Goal: Task Accomplishment & Management: Use online tool/utility

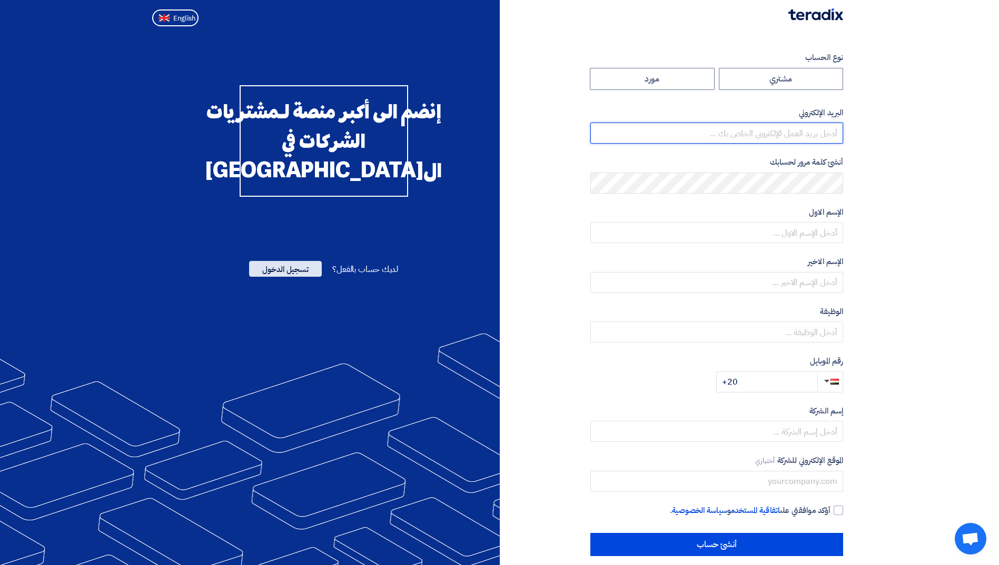
type input "islam.faris@eaec.com.eg"
click at [282, 277] on span "تسجيل الدخول" at bounding box center [285, 269] width 73 height 16
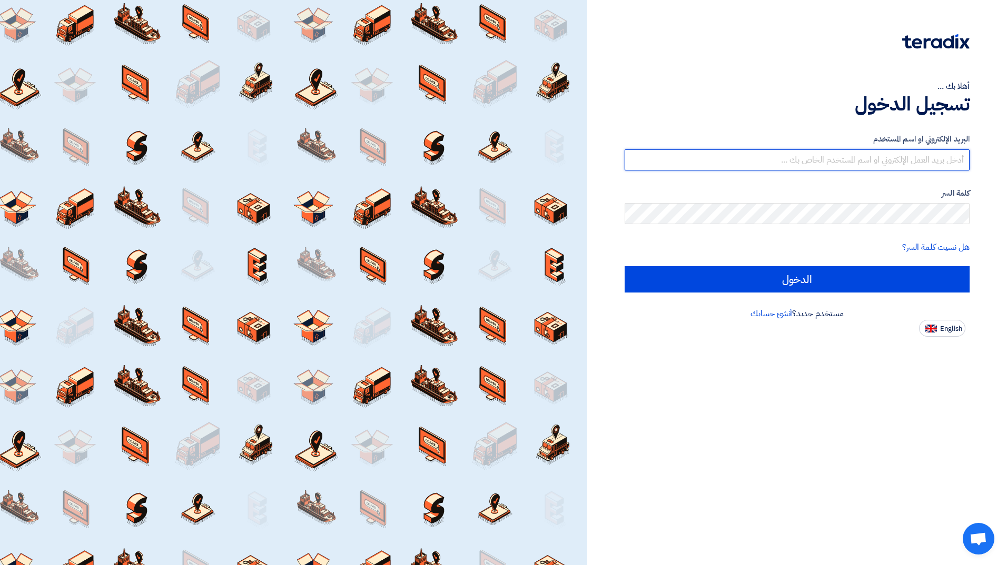
type input "islam.faris@eaec.com.eg"
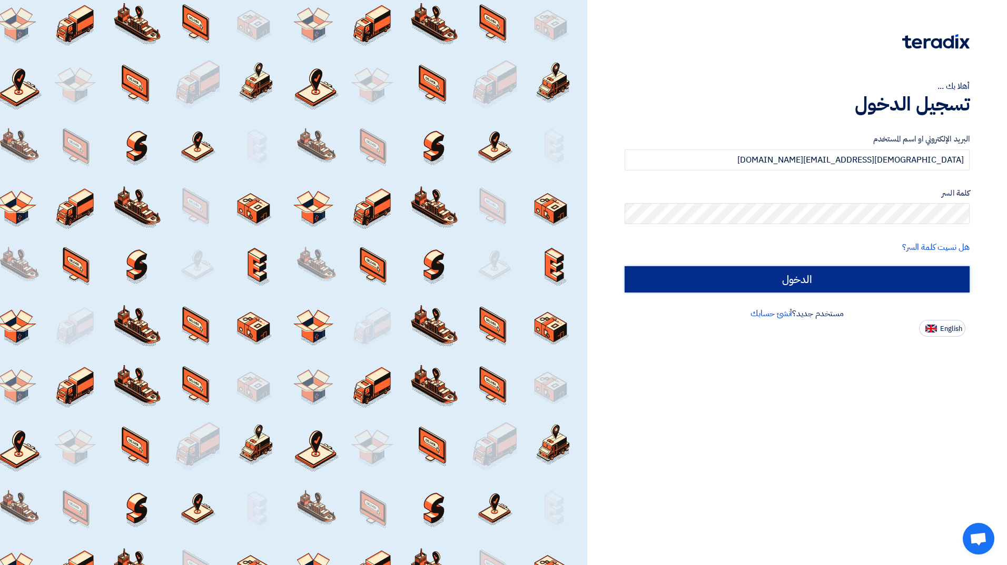
click at [797, 275] on input "الدخول" at bounding box center [796, 279] width 345 height 26
type input "Sign in"
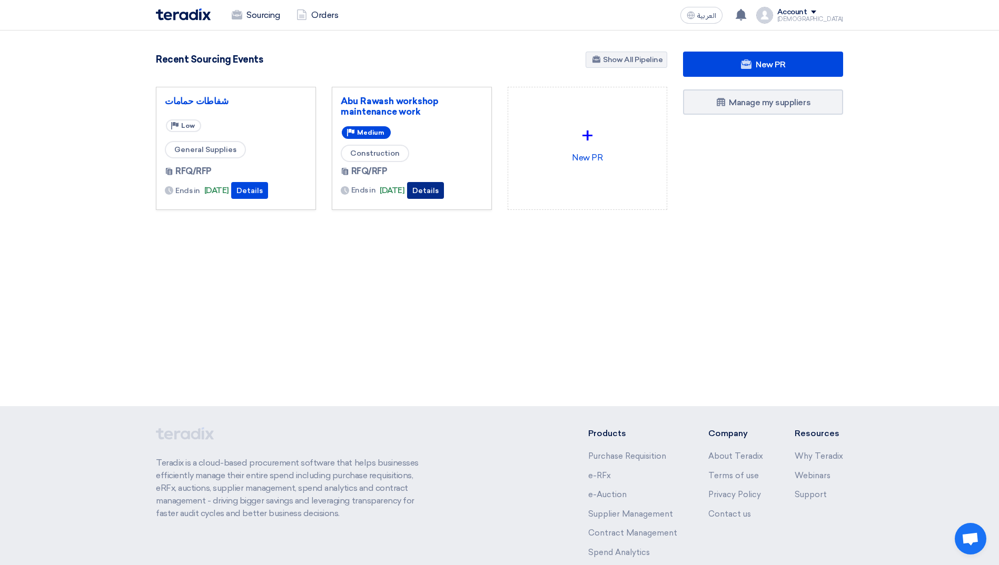
click at [443, 193] on button "Details" at bounding box center [425, 190] width 37 height 17
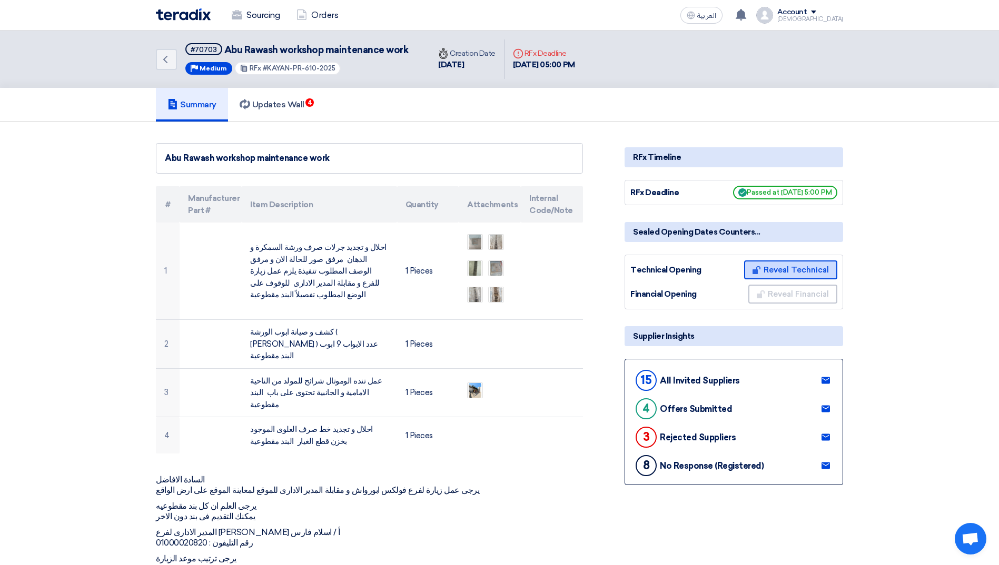
click at [787, 270] on button "Reveal Technical" at bounding box center [790, 270] width 93 height 19
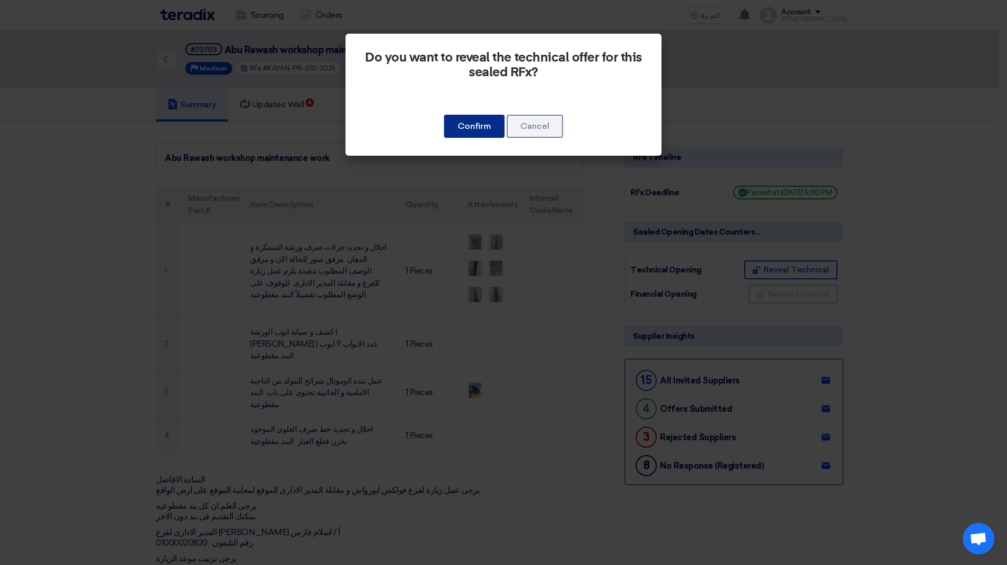
click at [464, 125] on button "Confirm" at bounding box center [474, 126] width 61 height 23
click at [472, 123] on button "Confirm" at bounding box center [474, 126] width 61 height 23
click at [467, 124] on button "Confirm" at bounding box center [474, 126] width 61 height 23
click at [444, 115] on button "Confirm" at bounding box center [474, 126] width 61 height 23
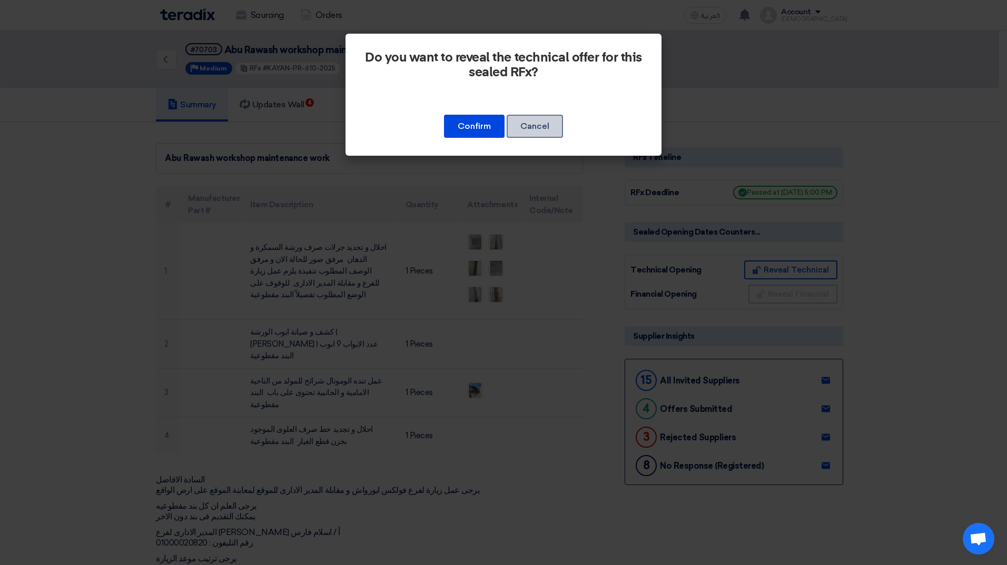
click at [537, 128] on button "Cancel" at bounding box center [534, 126] width 56 height 23
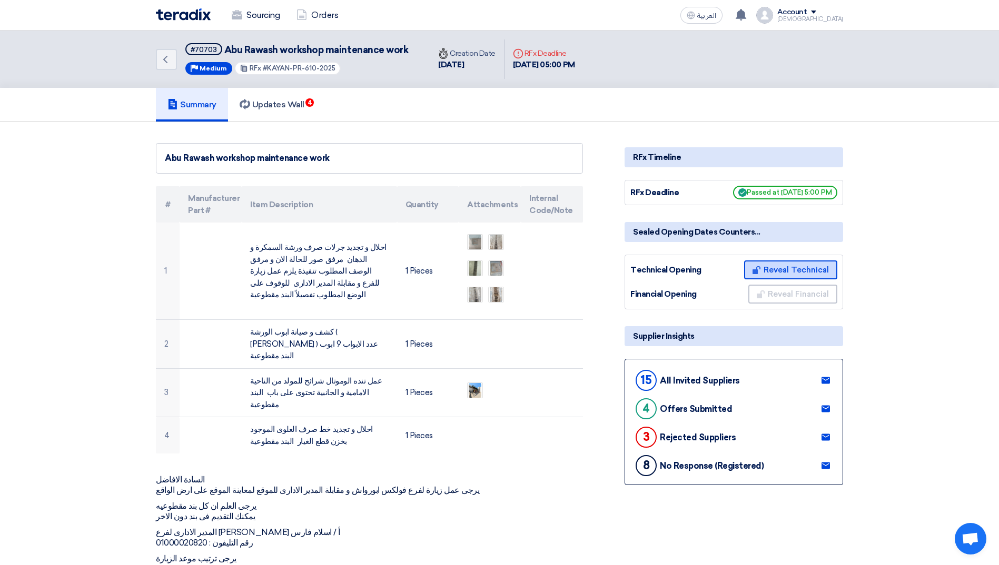
click at [799, 270] on button "Reveal Technical" at bounding box center [790, 270] width 93 height 19
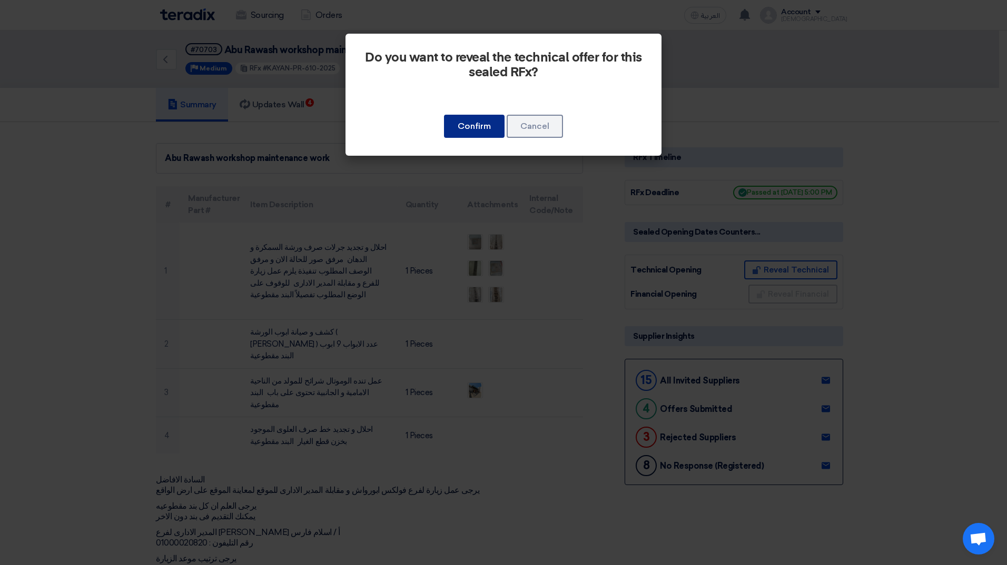
click at [484, 128] on button "Confirm" at bounding box center [474, 126] width 61 height 23
click at [473, 123] on button "Confirm" at bounding box center [474, 126] width 61 height 23
click at [535, 129] on button "Cancel" at bounding box center [534, 126] width 56 height 23
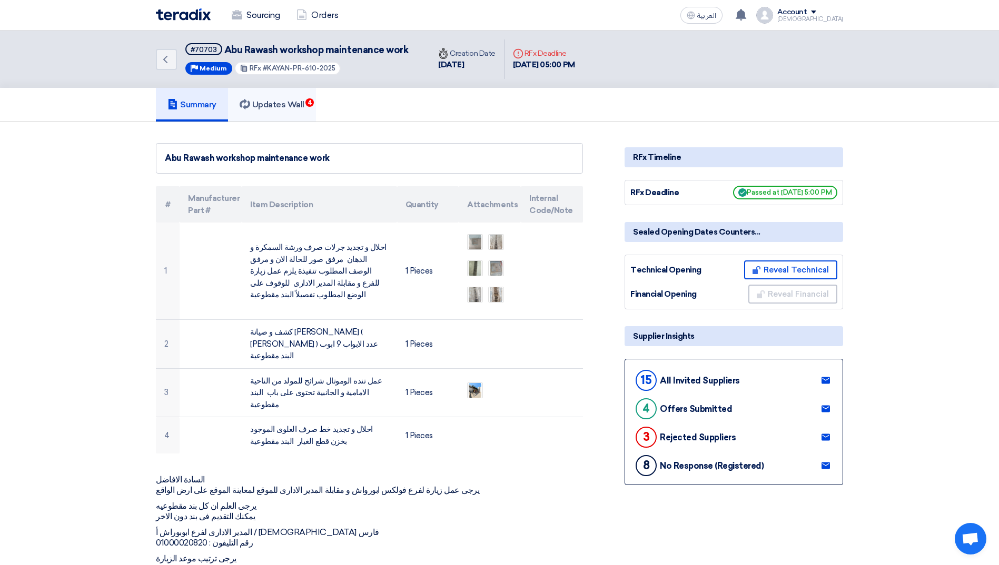
click at [275, 105] on h5 "Updates Wall 4" at bounding box center [272, 105] width 65 height 11
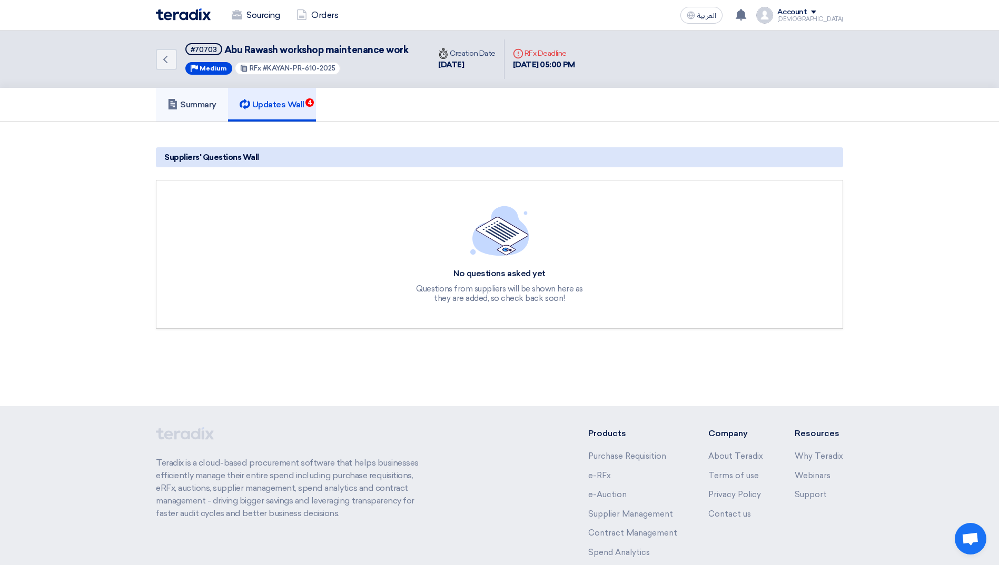
click at [196, 100] on h5 "Summary" at bounding box center [191, 105] width 49 height 11
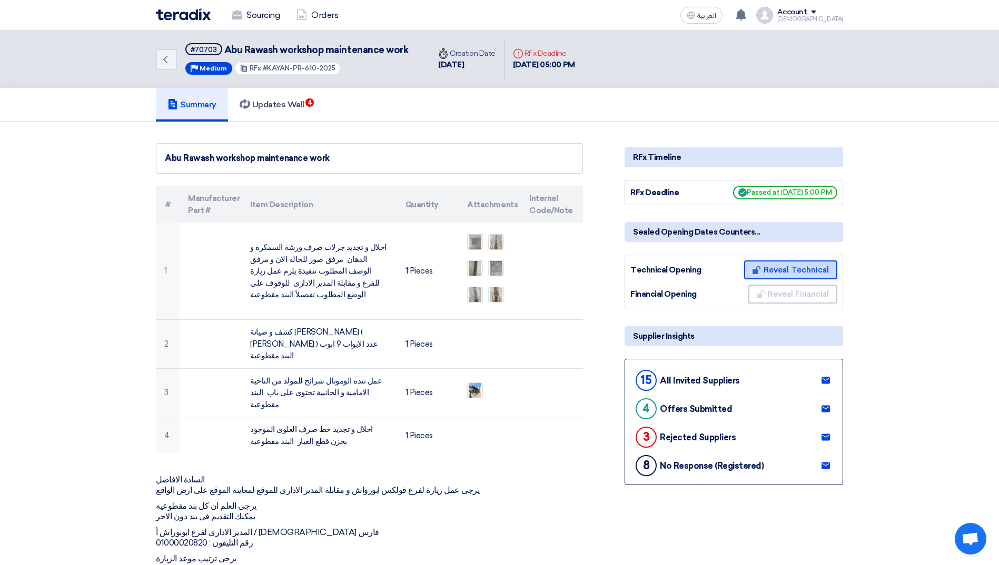
click at [786, 268] on button "Reveal Technical" at bounding box center [790, 270] width 93 height 19
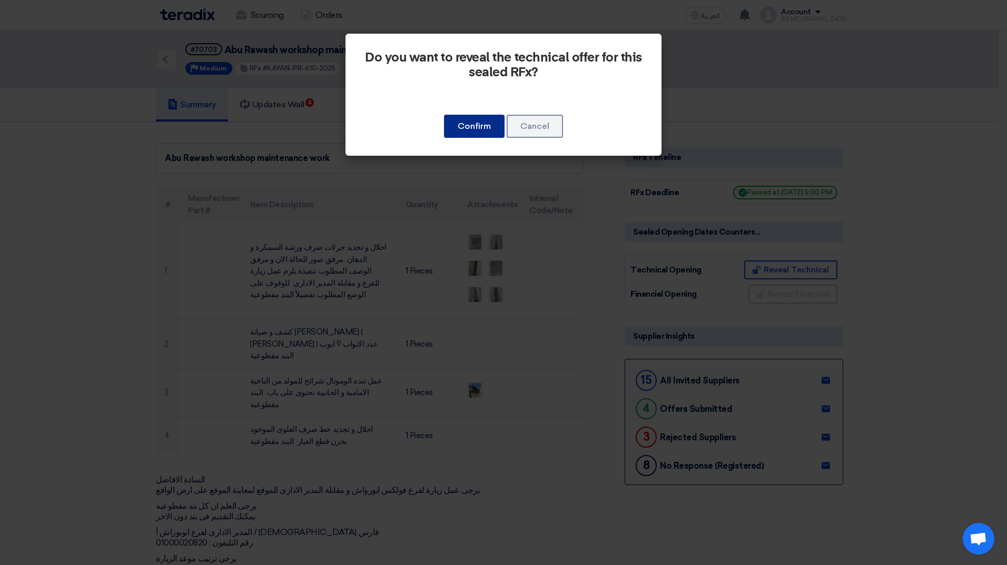
click at [479, 115] on button "Confirm" at bounding box center [474, 126] width 61 height 23
click at [470, 128] on button "Confirm" at bounding box center [474, 126] width 61 height 23
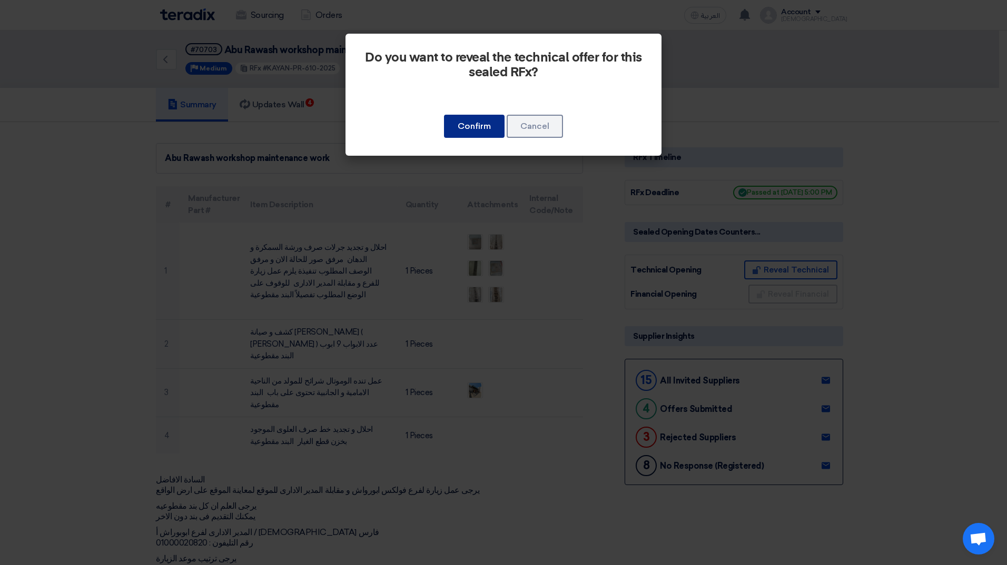
click at [470, 128] on button "Confirm" at bounding box center [474, 126] width 61 height 23
click at [538, 131] on button "Cancel" at bounding box center [534, 126] width 56 height 23
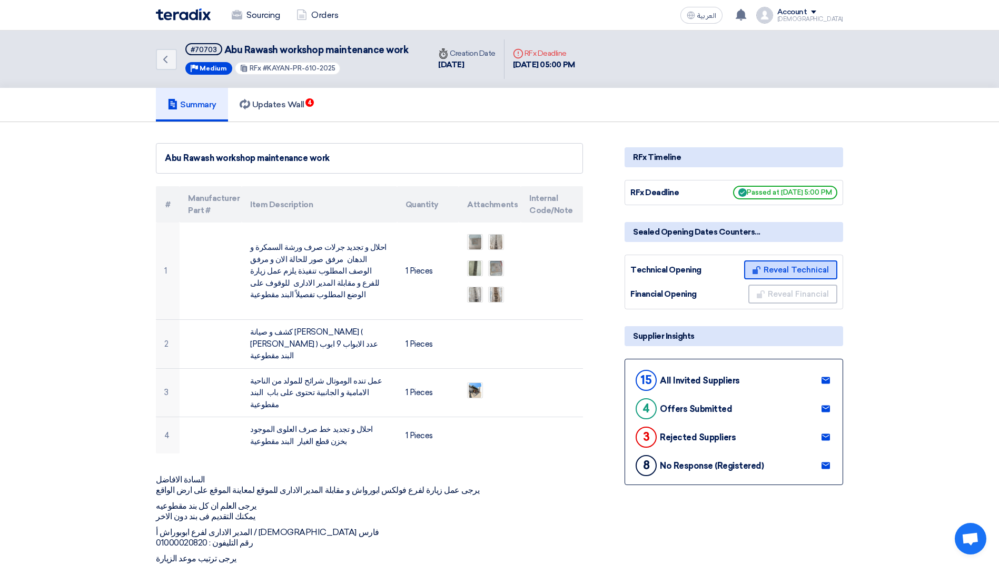
click at [779, 267] on button "Reveal Technical" at bounding box center [790, 270] width 93 height 19
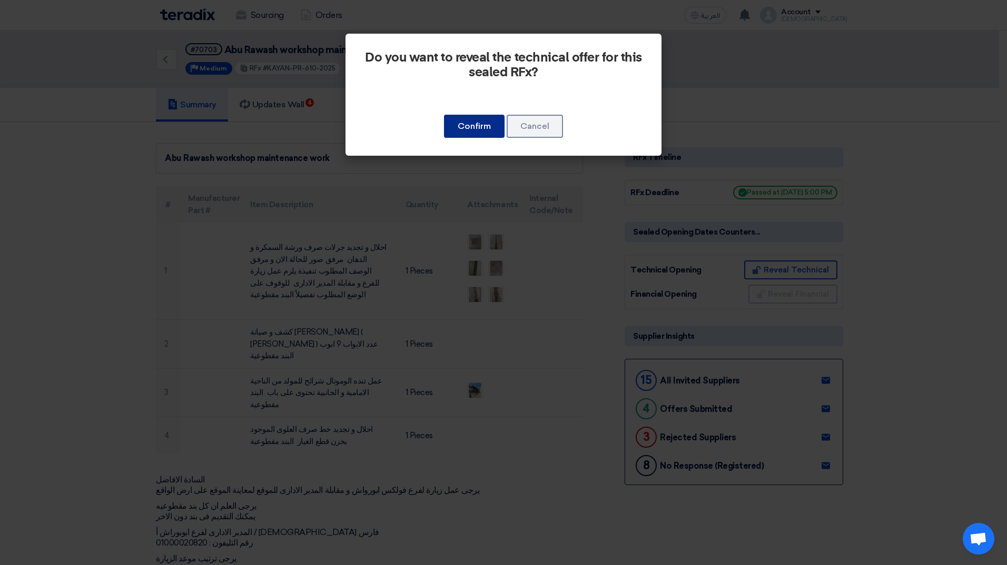
click at [466, 130] on button "Confirm" at bounding box center [474, 126] width 61 height 23
click at [535, 123] on button "Cancel" at bounding box center [534, 126] width 56 height 23
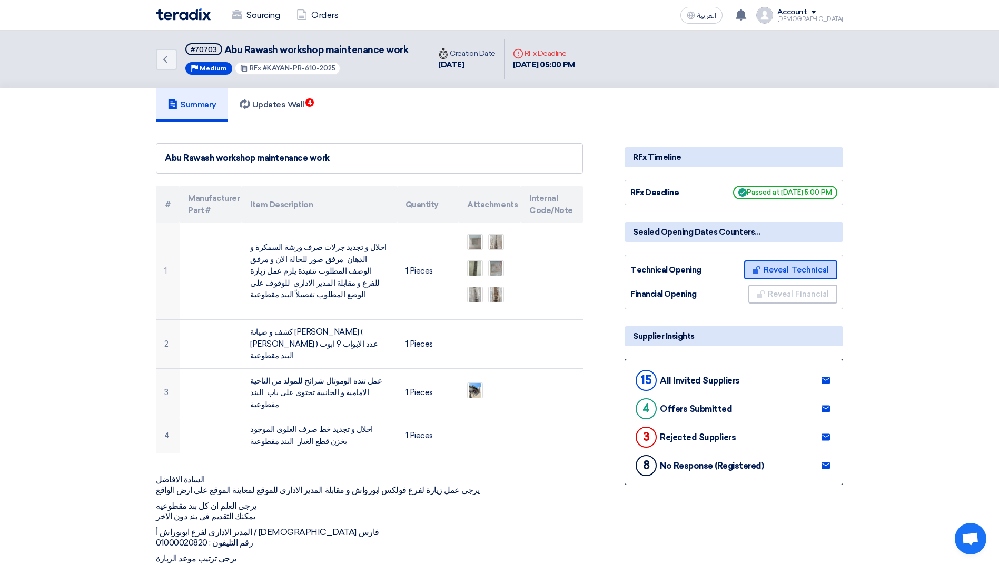
click at [812, 271] on button "Reveal Technical" at bounding box center [790, 270] width 93 height 19
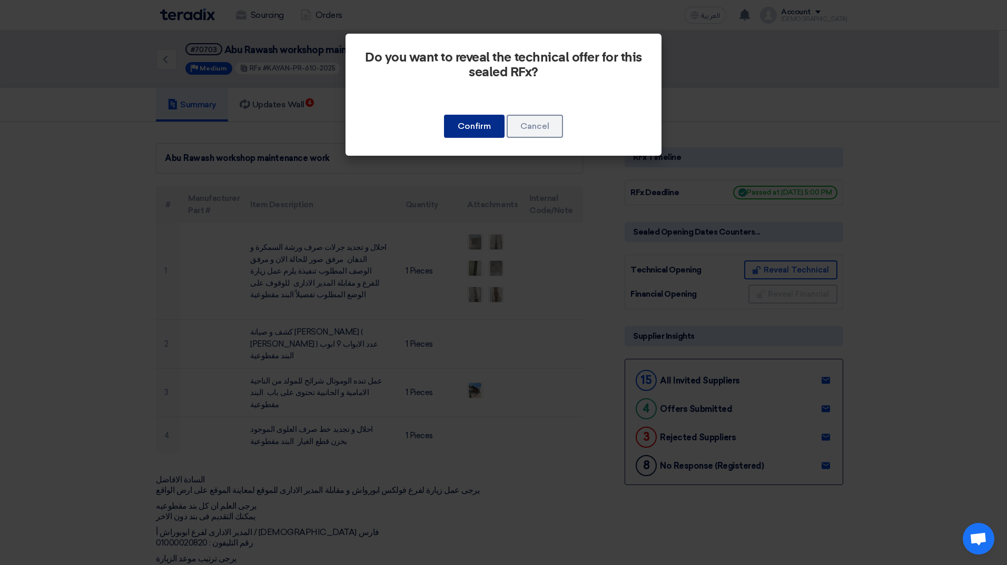
click at [484, 129] on button "Confirm" at bounding box center [474, 126] width 61 height 23
click at [535, 136] on button "Cancel" at bounding box center [534, 126] width 56 height 23
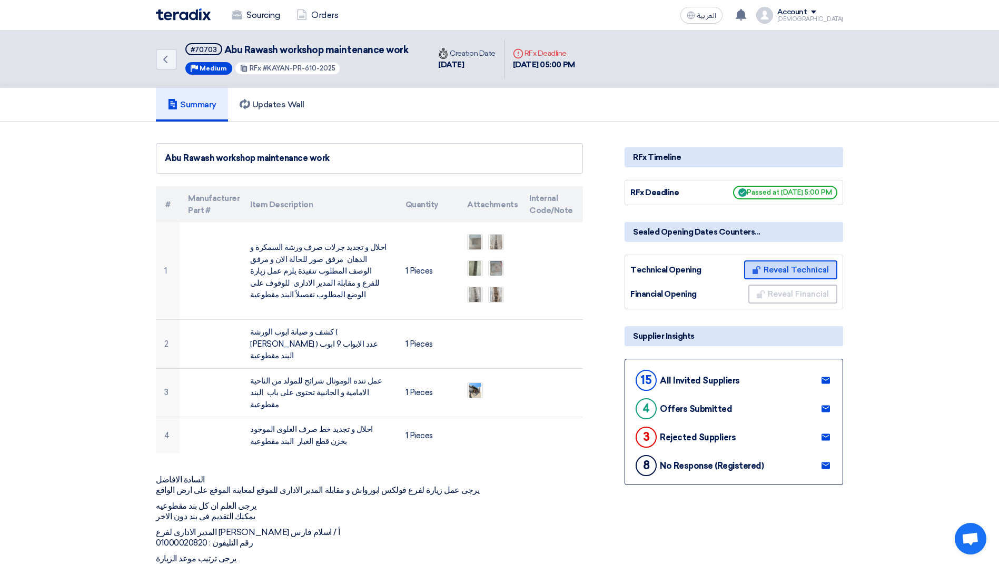
click at [791, 269] on button "Reveal Technical" at bounding box center [790, 270] width 93 height 19
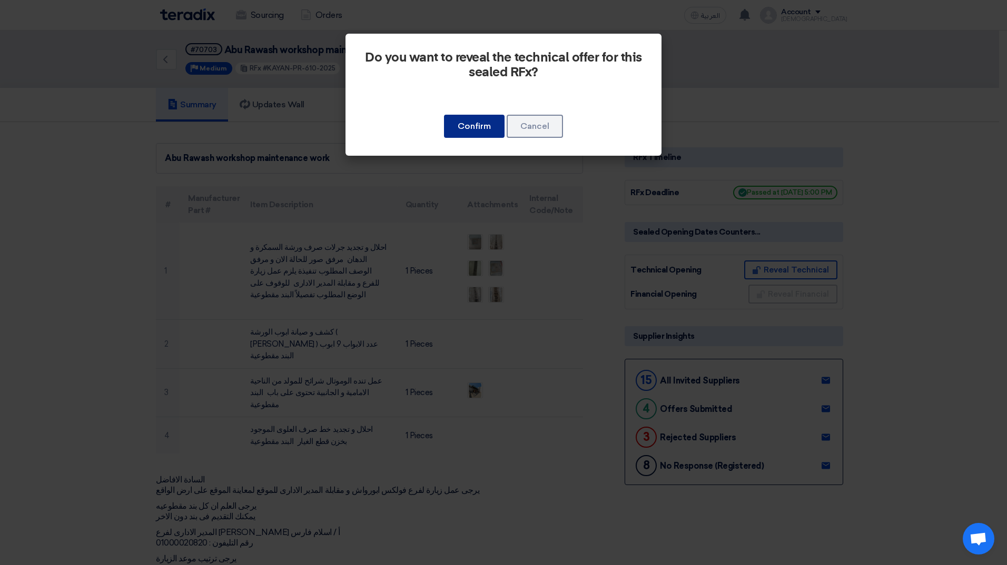
click at [481, 131] on button "Confirm" at bounding box center [474, 126] width 61 height 23
click at [478, 131] on button "Confirm" at bounding box center [474, 126] width 61 height 23
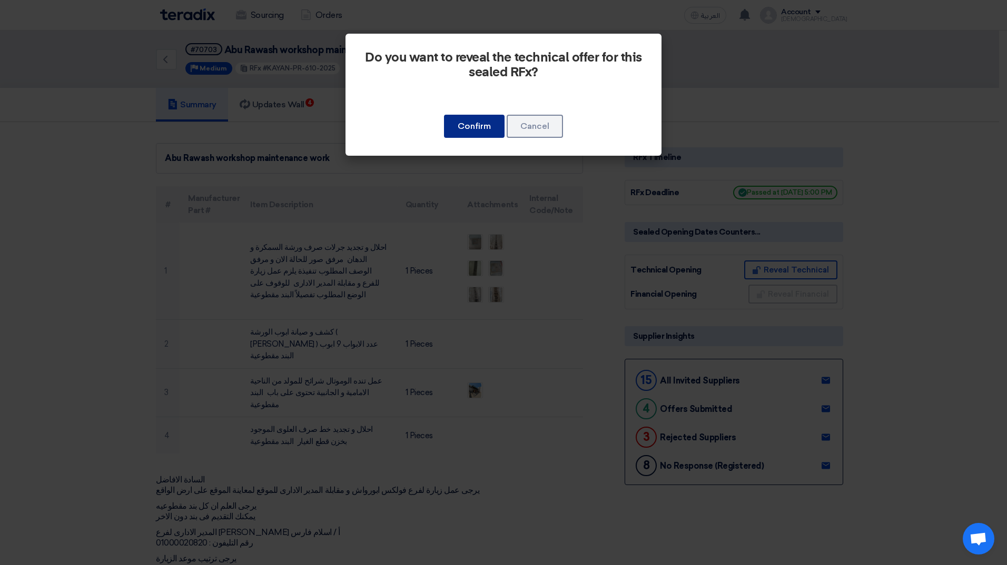
click at [478, 131] on button "Confirm" at bounding box center [474, 126] width 61 height 23
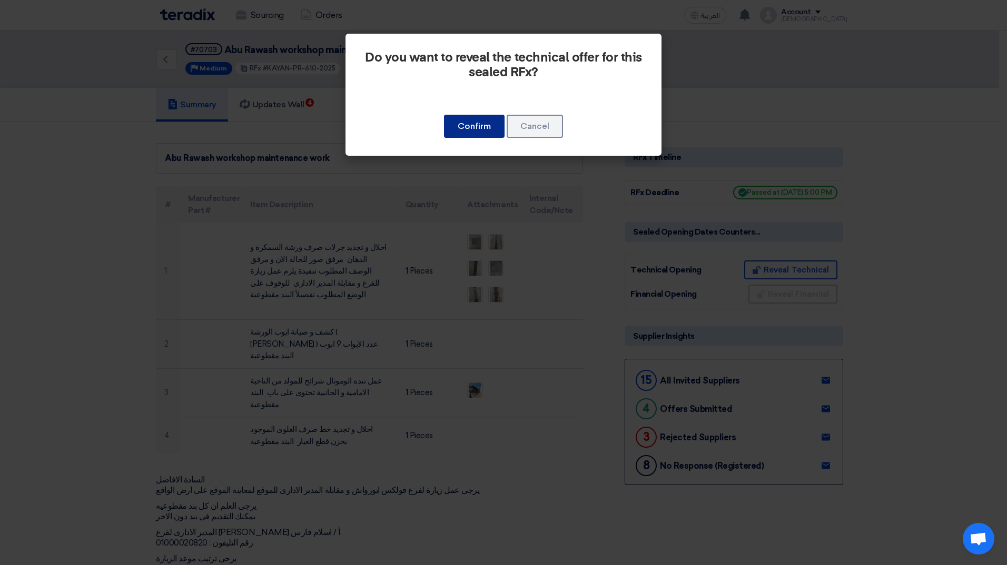
click at [465, 124] on button "Confirm" at bounding box center [474, 126] width 61 height 23
click at [466, 123] on button "Confirm" at bounding box center [474, 126] width 61 height 23
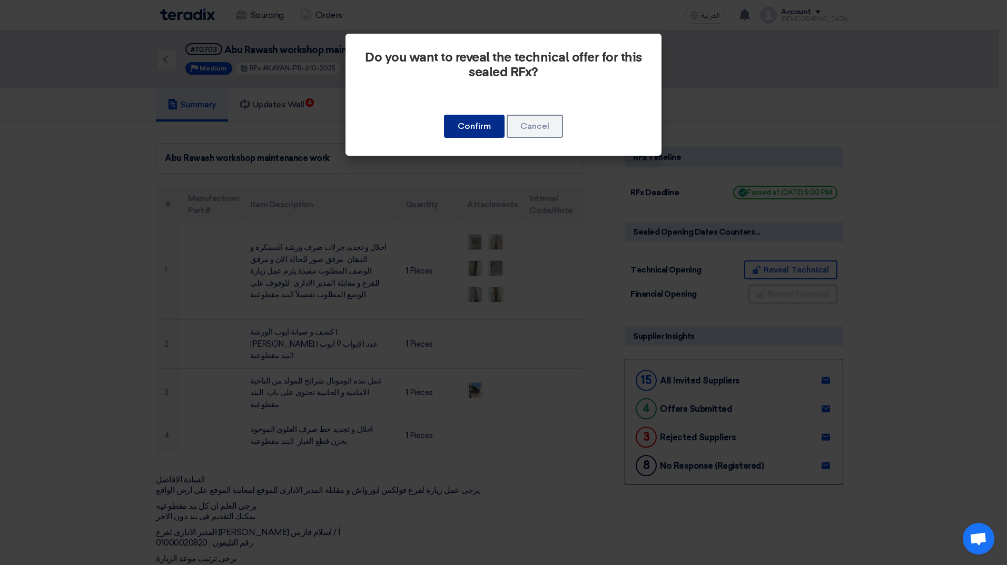
click at [466, 123] on button "Confirm" at bounding box center [474, 126] width 61 height 23
click at [475, 124] on button "Confirm" at bounding box center [474, 126] width 61 height 23
click at [477, 120] on button "Confirm" at bounding box center [474, 126] width 61 height 23
click at [475, 128] on button "Confirm" at bounding box center [474, 126] width 61 height 23
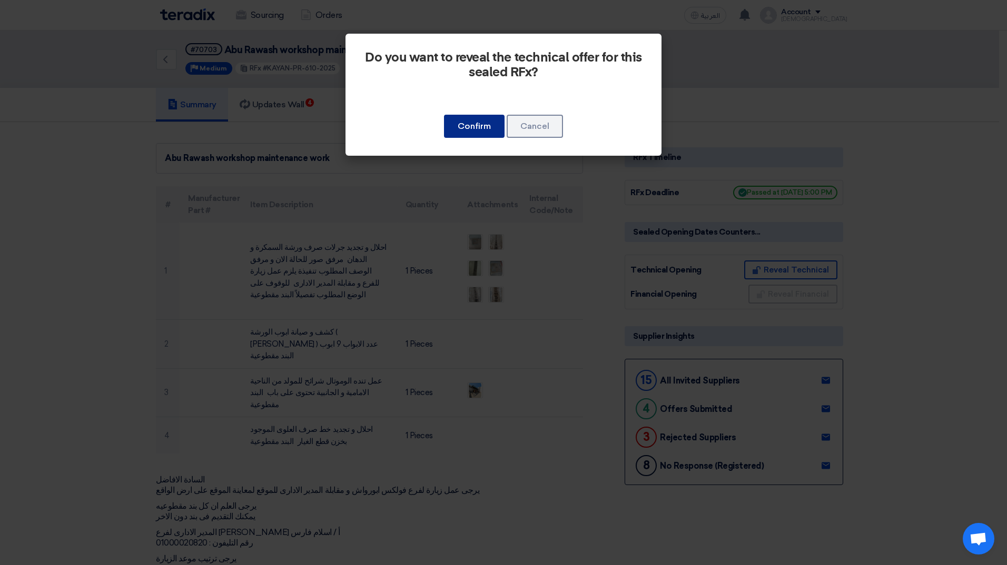
click at [475, 128] on button "Confirm" at bounding box center [474, 126] width 61 height 23
click at [473, 128] on button "Confirm" at bounding box center [474, 126] width 61 height 23
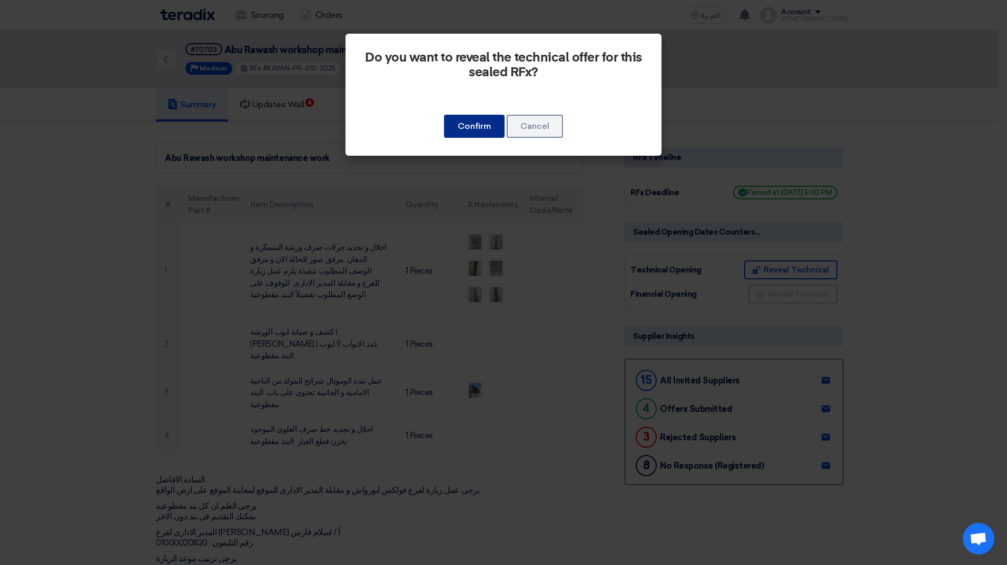
click at [473, 128] on button "Confirm" at bounding box center [474, 126] width 61 height 23
drag, startPoint x: 473, startPoint y: 128, endPoint x: 497, endPoint y: 124, distance: 24.1
click at [474, 127] on button "Confirm" at bounding box center [474, 126] width 61 height 23
click at [542, 123] on button "Cancel" at bounding box center [534, 126] width 56 height 23
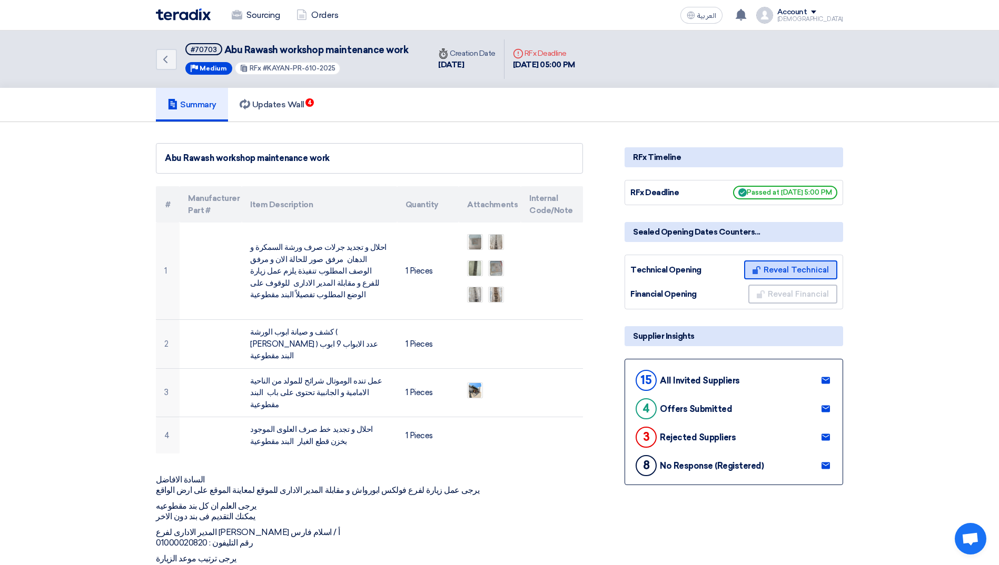
click at [783, 270] on button "Reveal Technical" at bounding box center [790, 270] width 93 height 19
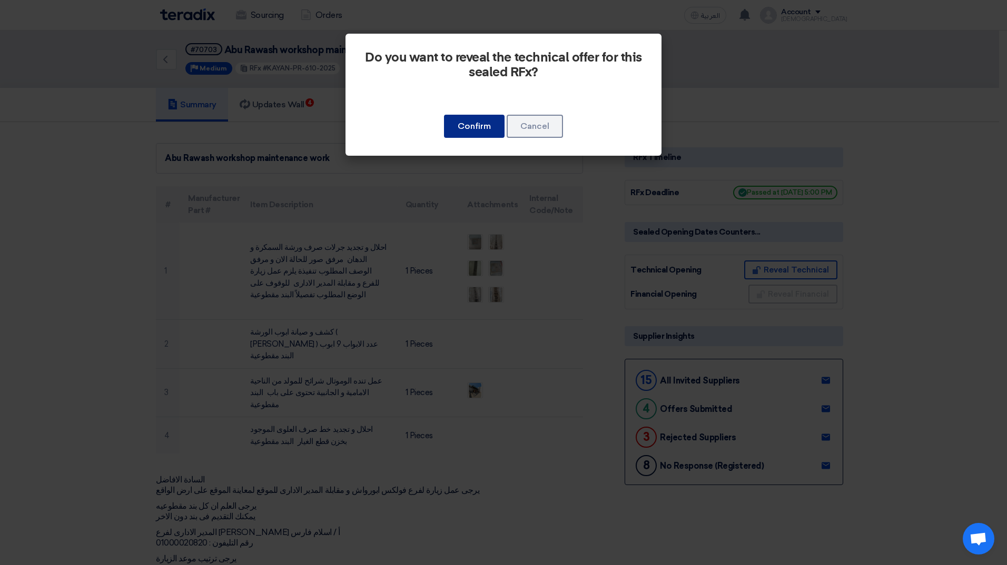
click at [468, 127] on button "Confirm" at bounding box center [474, 126] width 61 height 23
click at [467, 127] on button "Confirm" at bounding box center [474, 126] width 61 height 23
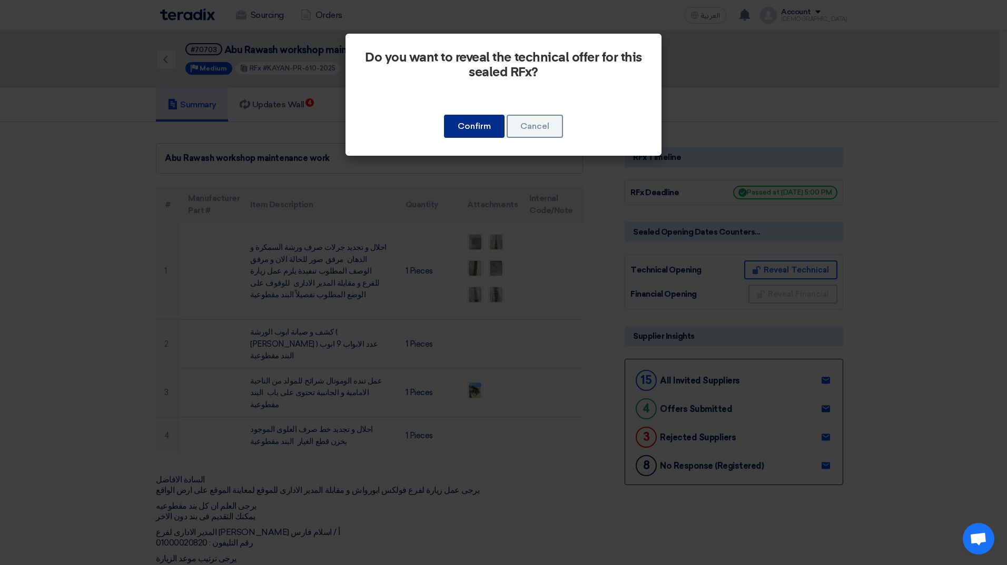
click at [467, 127] on button "Confirm" at bounding box center [474, 126] width 61 height 23
click at [444, 115] on button "Confirm" at bounding box center [474, 126] width 61 height 23
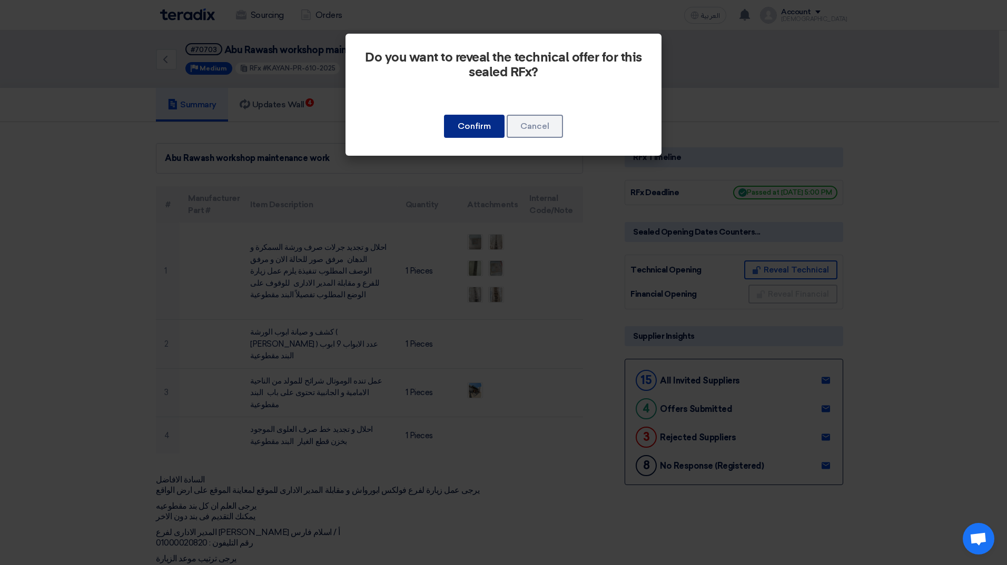
click at [444, 115] on button "Confirm" at bounding box center [474, 126] width 61 height 23
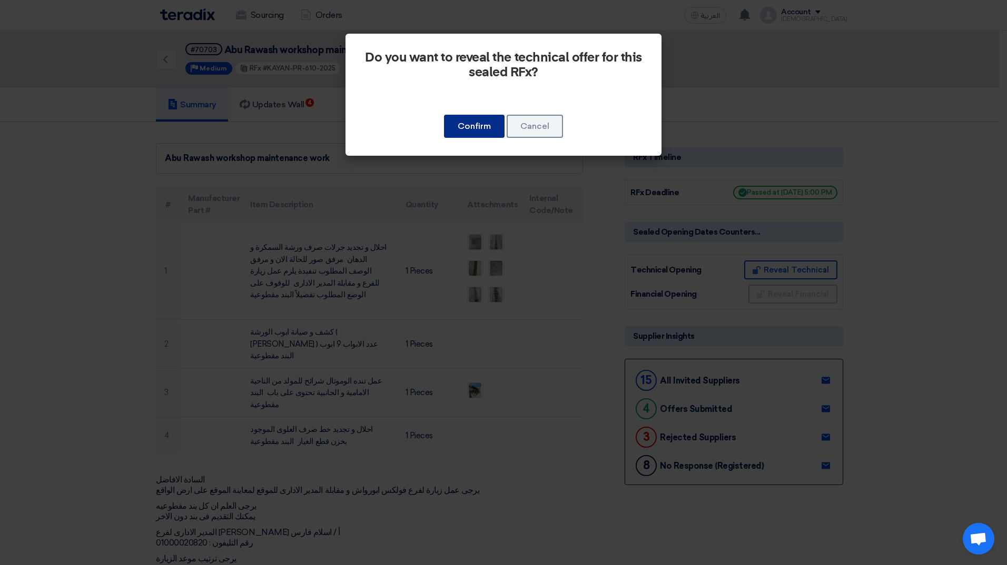
click at [444, 115] on button "Confirm" at bounding box center [474, 126] width 61 height 23
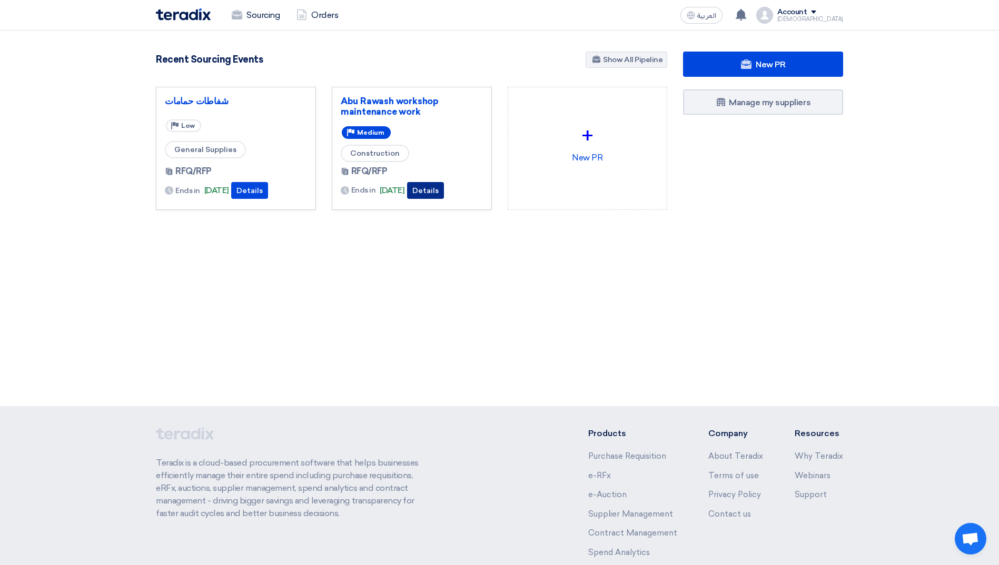
click at [444, 187] on button "Details" at bounding box center [425, 190] width 37 height 17
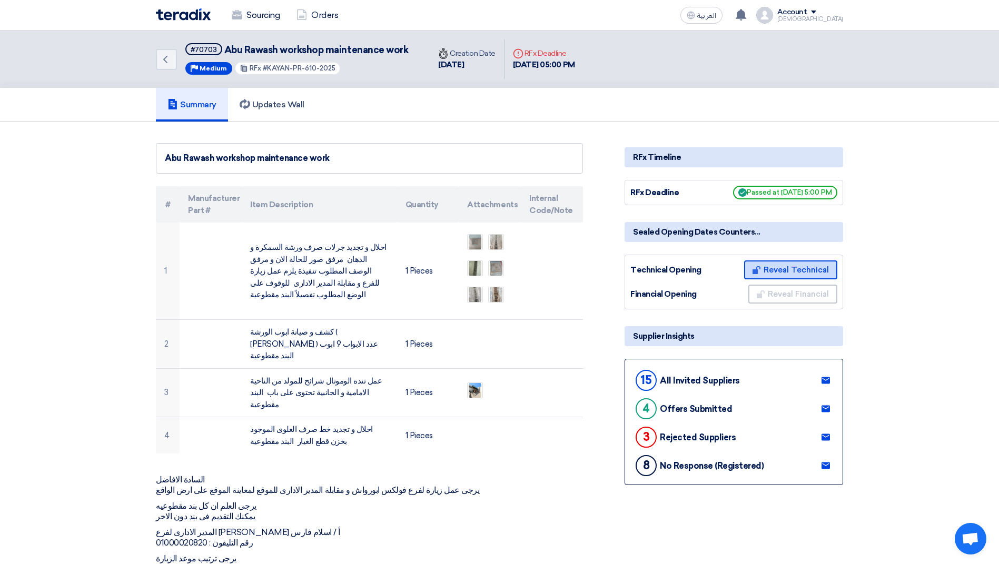
click at [790, 272] on button "Reveal Technical" at bounding box center [790, 270] width 93 height 19
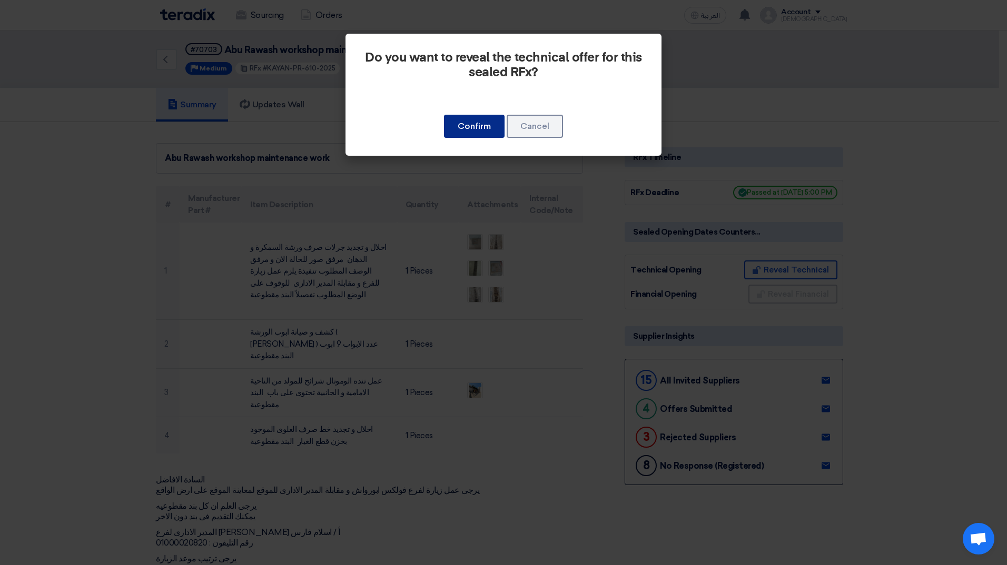
click at [474, 129] on button "Confirm" at bounding box center [474, 126] width 61 height 23
click at [537, 126] on button "Cancel" at bounding box center [534, 126] width 56 height 23
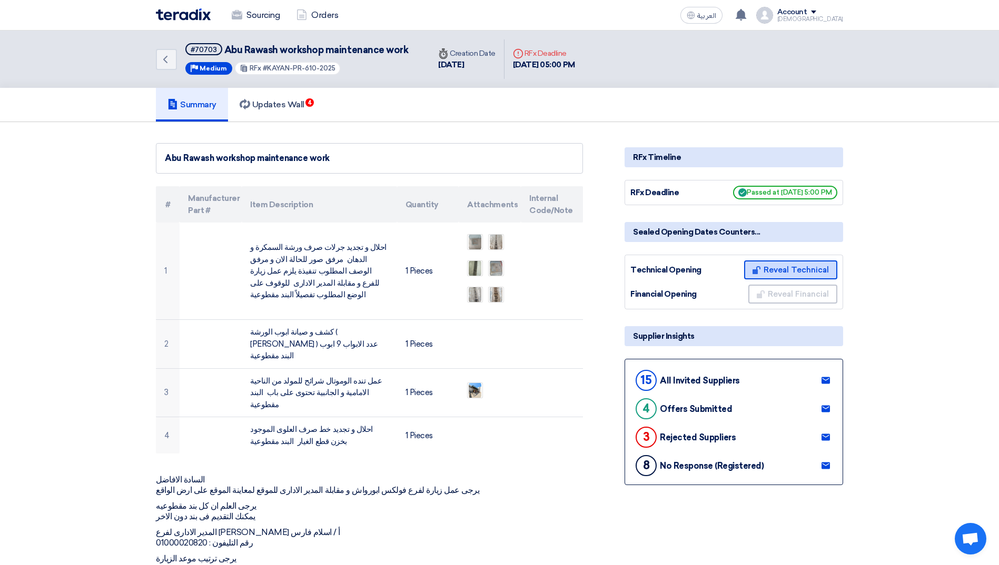
click at [794, 270] on button "Reveal Technical" at bounding box center [790, 270] width 93 height 19
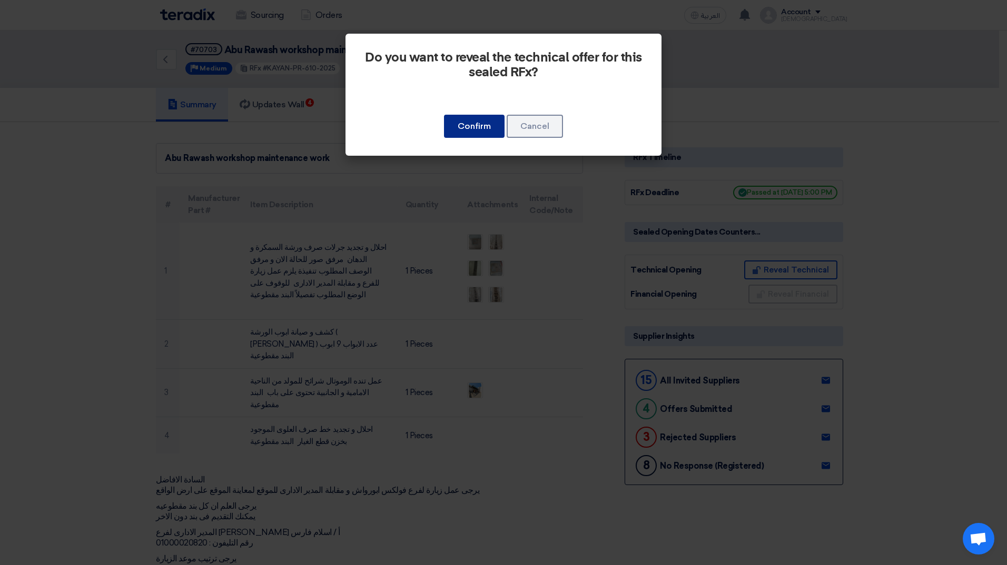
click at [475, 126] on button "Confirm" at bounding box center [474, 126] width 61 height 23
click at [476, 128] on button "Confirm" at bounding box center [474, 126] width 61 height 23
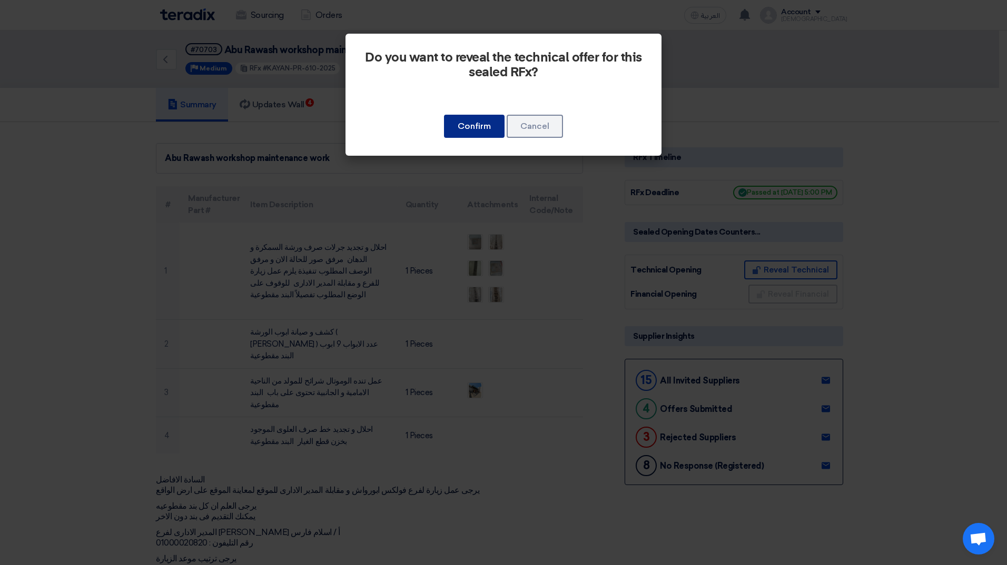
click at [482, 126] on button "Confirm" at bounding box center [474, 126] width 61 height 23
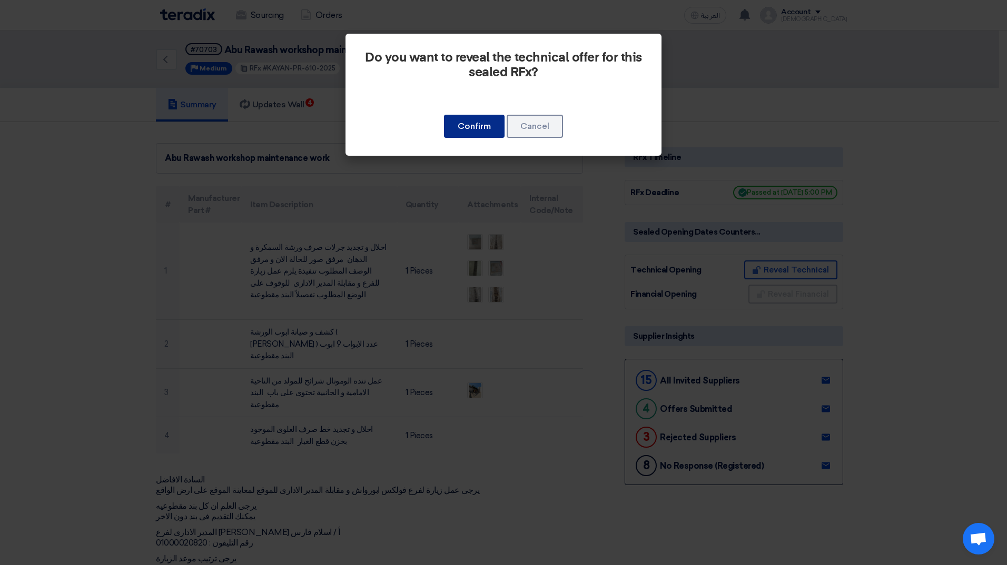
click at [482, 126] on button "Confirm" at bounding box center [474, 126] width 61 height 23
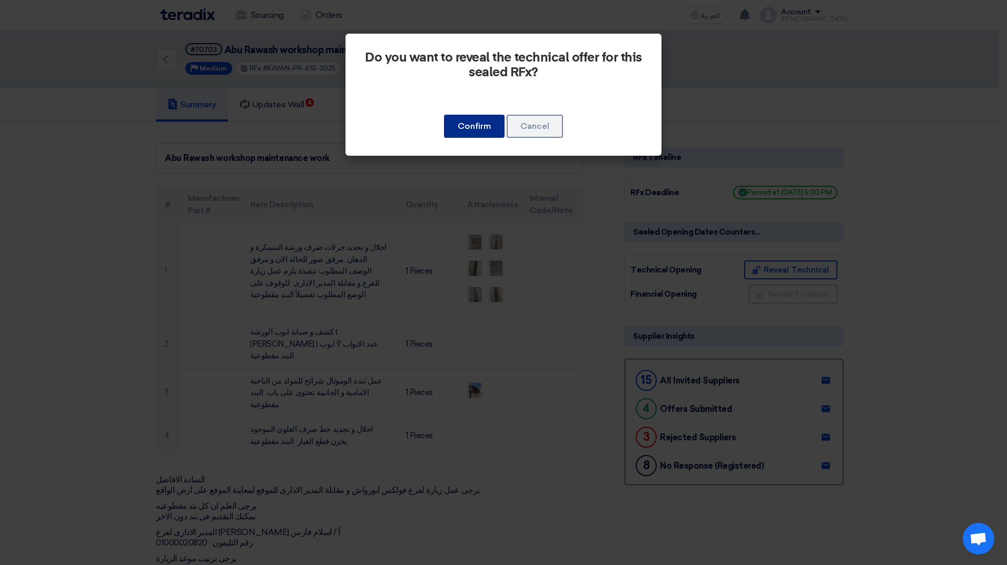
click at [482, 126] on button "Confirm" at bounding box center [474, 126] width 61 height 23
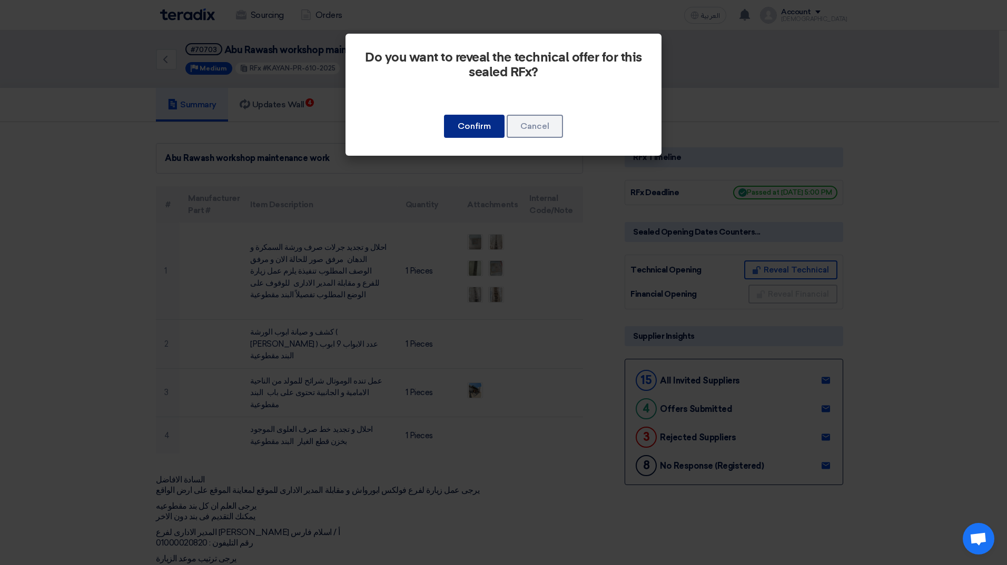
click at [444, 115] on button "Confirm" at bounding box center [474, 126] width 61 height 23
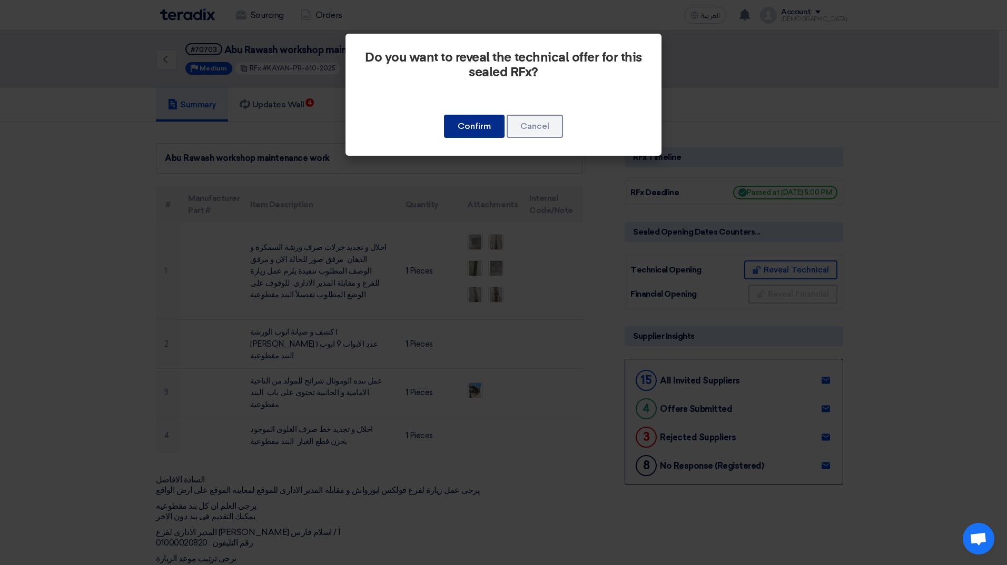
click at [444, 115] on button "Confirm" at bounding box center [474, 126] width 61 height 23
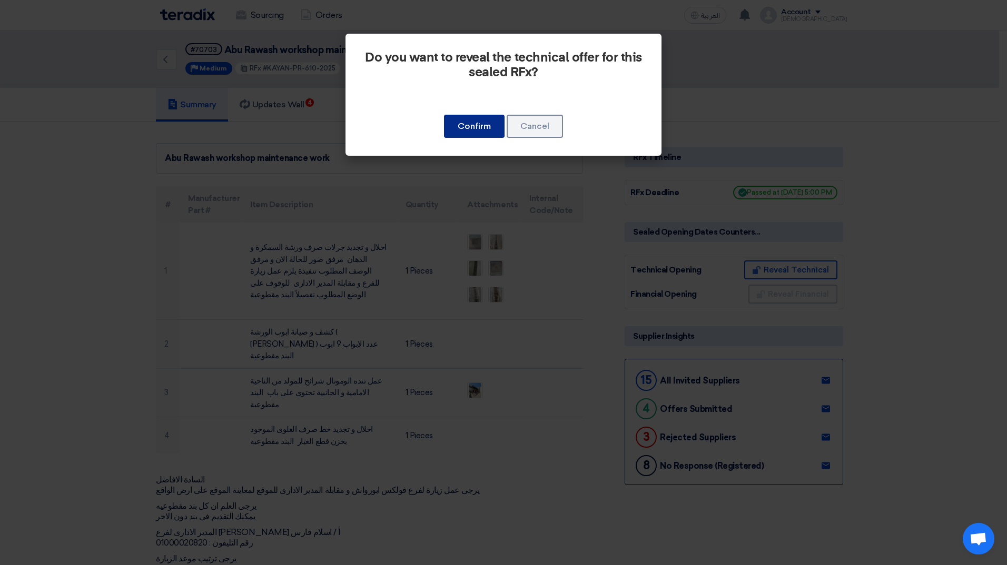
click at [444, 115] on button "Confirm" at bounding box center [474, 126] width 61 height 23
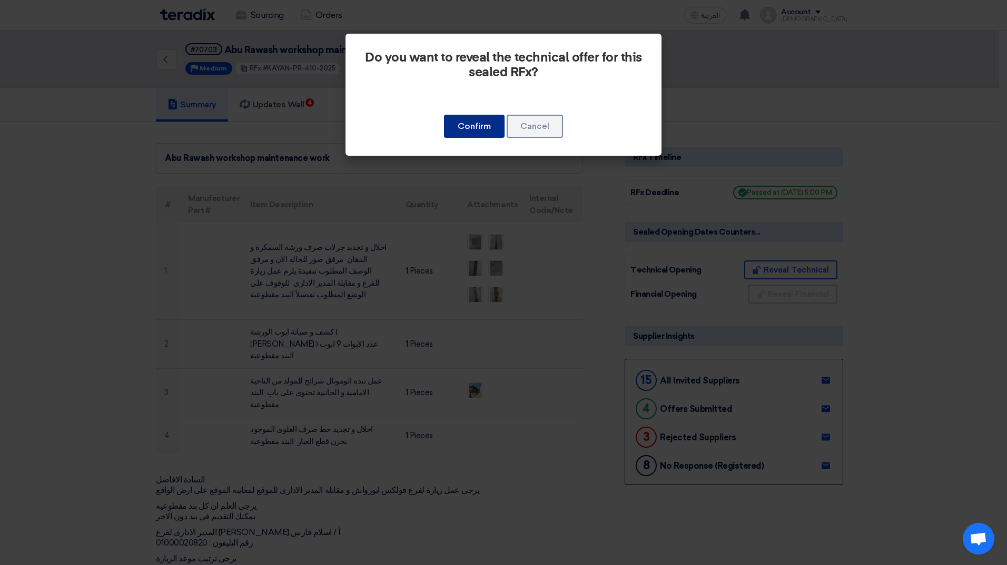
click at [444, 115] on button "Confirm" at bounding box center [474, 126] width 61 height 23
click at [482, 126] on button "Confirm" at bounding box center [474, 126] width 61 height 23
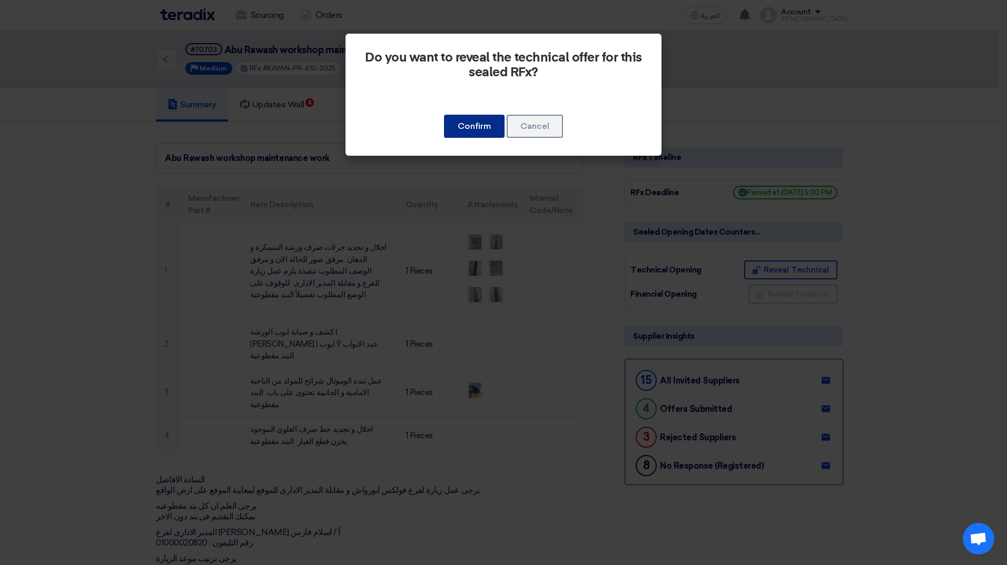
click at [482, 126] on button "Confirm" at bounding box center [474, 126] width 61 height 23
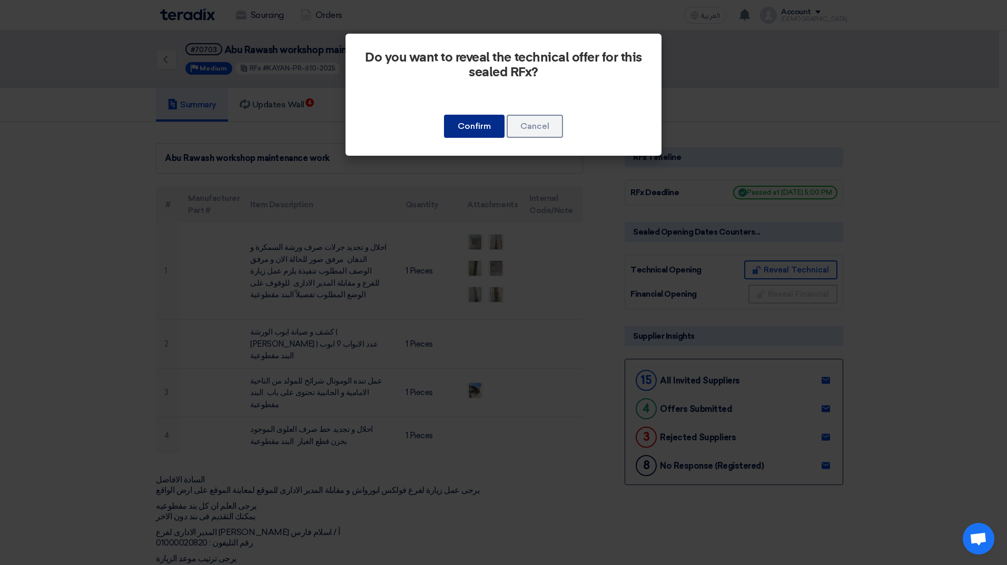
click at [482, 126] on button "Confirm" at bounding box center [474, 126] width 61 height 23
click at [552, 118] on button "Cancel" at bounding box center [534, 126] width 56 height 23
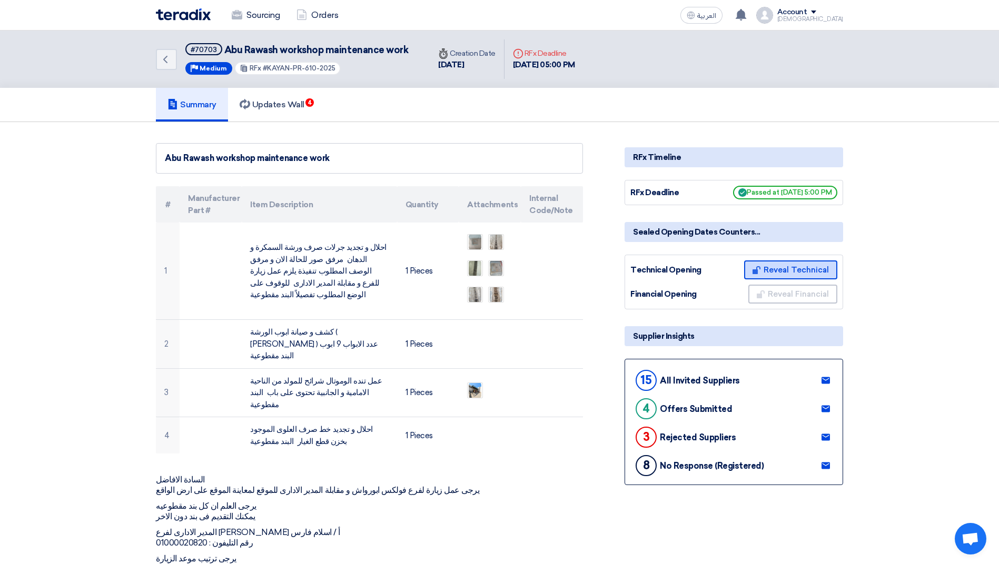
click at [788, 270] on button "Reveal Technical" at bounding box center [790, 270] width 93 height 19
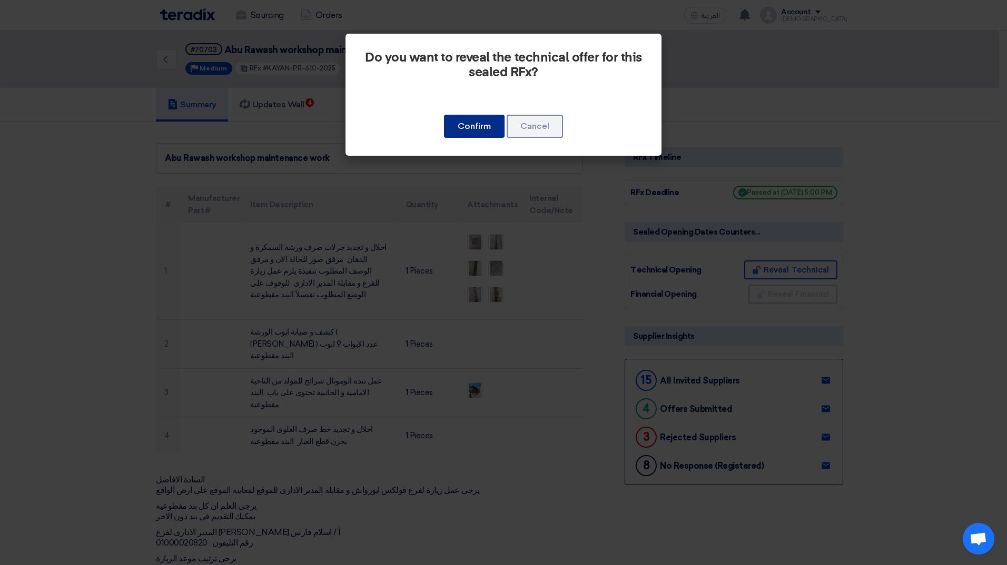
click at [480, 127] on button "Confirm" at bounding box center [474, 126] width 61 height 23
click at [476, 120] on button "Confirm" at bounding box center [474, 126] width 61 height 23
click at [548, 135] on button "Cancel" at bounding box center [534, 126] width 56 height 23
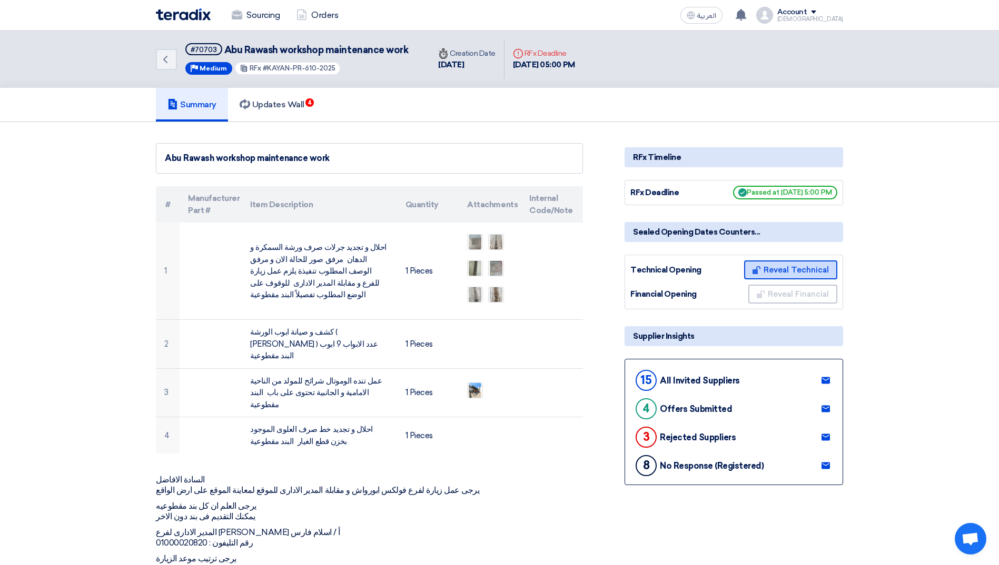
click at [791, 265] on button "Reveal Technical" at bounding box center [790, 270] width 93 height 19
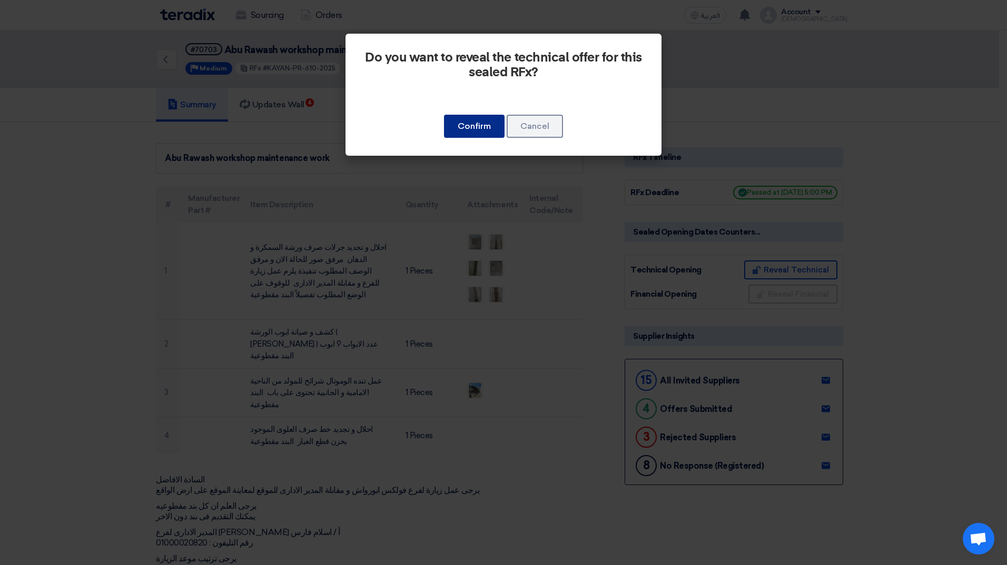
click at [476, 130] on button "Confirm" at bounding box center [474, 126] width 61 height 23
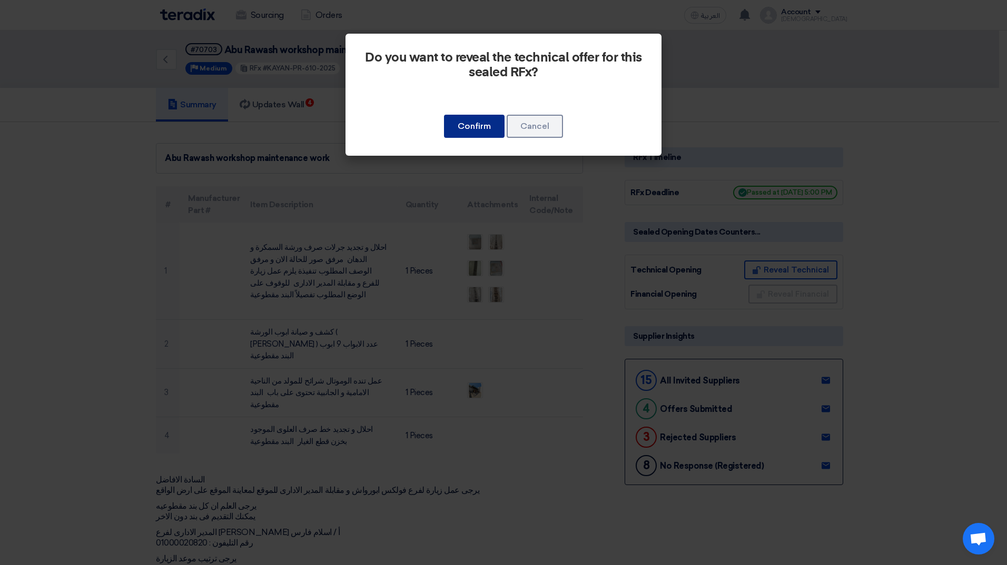
click at [476, 130] on button "Confirm" at bounding box center [474, 126] width 61 height 23
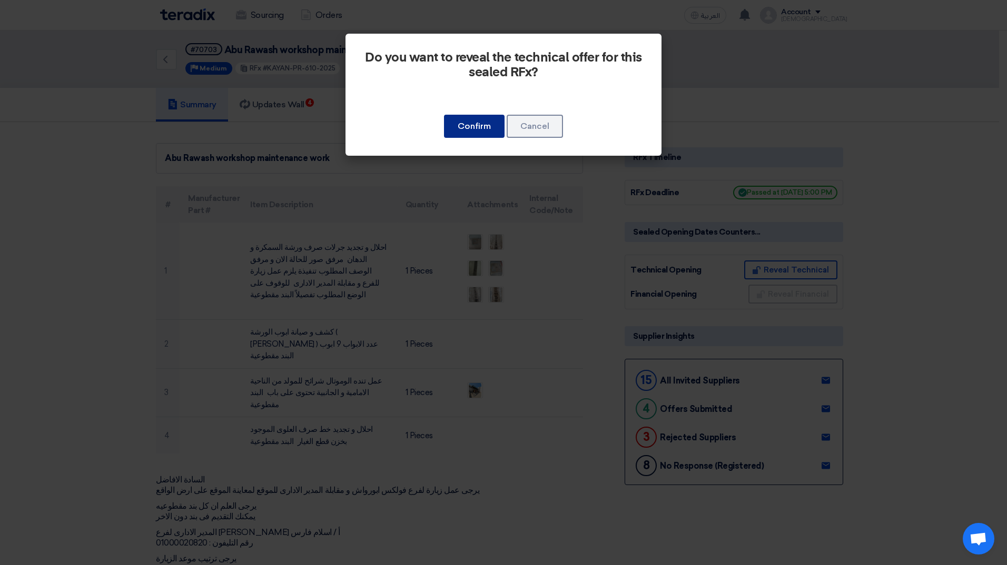
click at [476, 130] on button "Confirm" at bounding box center [474, 126] width 61 height 23
click at [72, 232] on modal-container "Do you want to reveal the technical offer for this sealed RFx? Confirm Cancel" at bounding box center [503, 282] width 1007 height 565
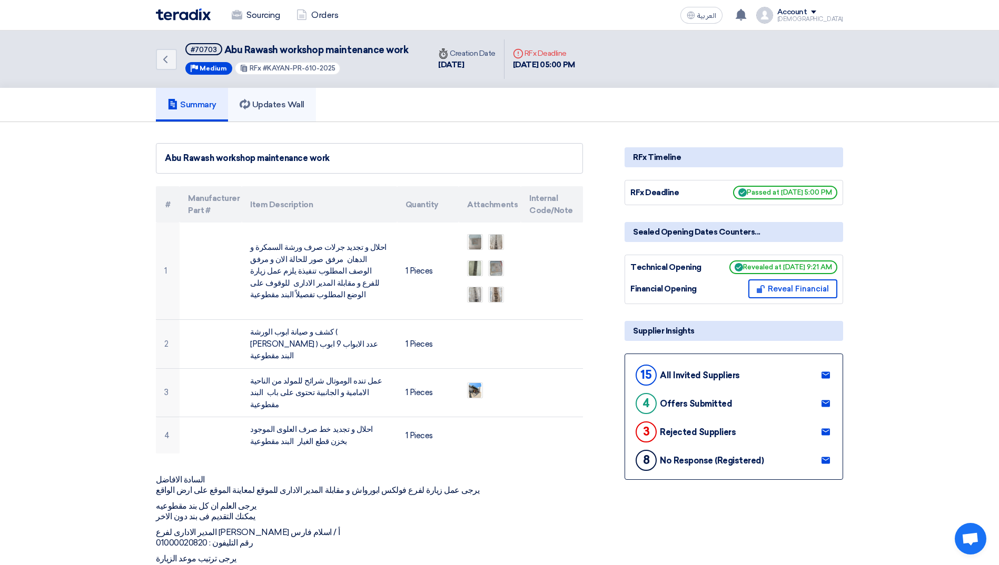
click at [273, 104] on h5 "Updates Wall" at bounding box center [272, 105] width 65 height 11
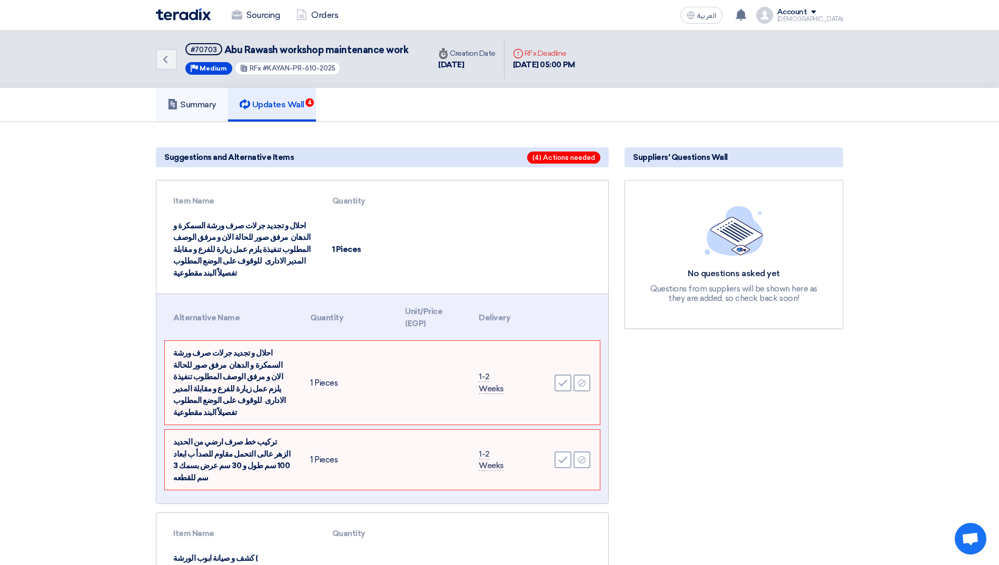
click at [202, 109] on h5 "Summary" at bounding box center [191, 105] width 49 height 11
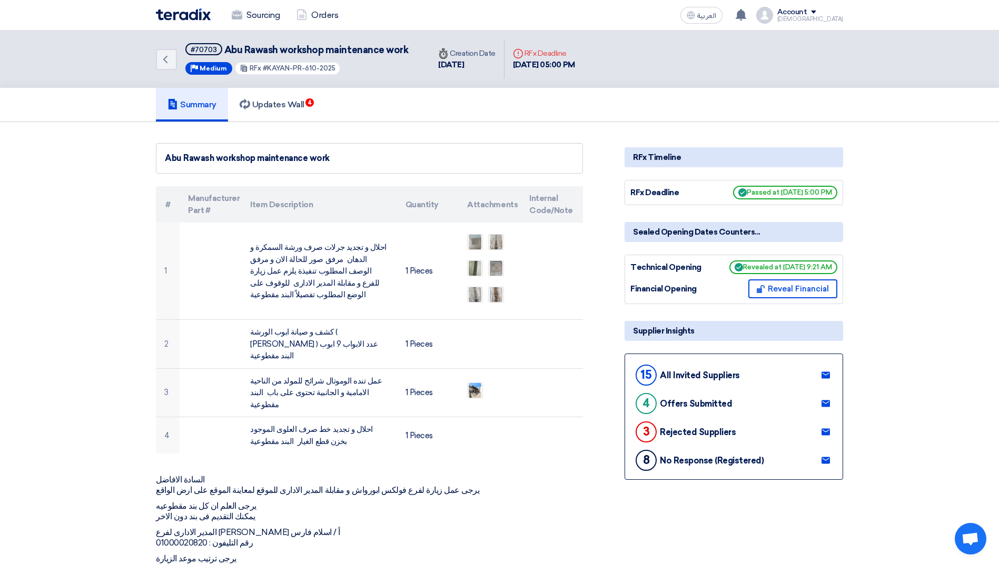
click at [184, 15] on img at bounding box center [183, 14] width 55 height 12
